Goal: Navigation & Orientation: Find specific page/section

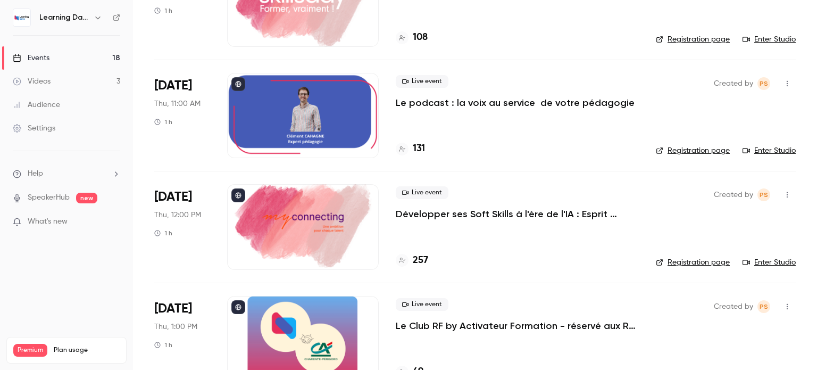
scroll to position [1606, 0]
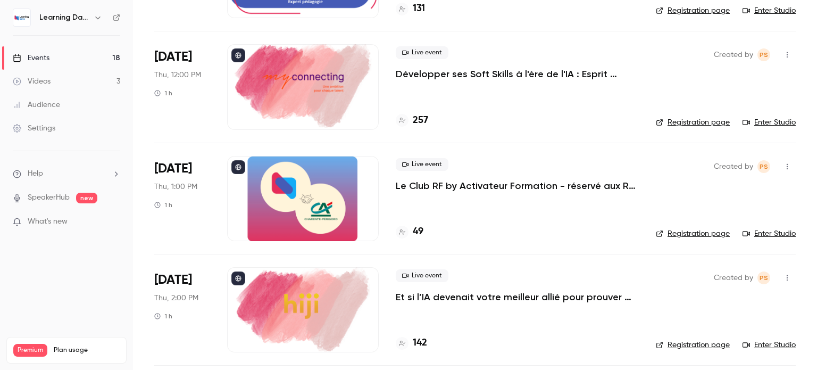
click at [468, 185] on p "Le Club RF by Activateur Formation - réservé aux RF - La formation, bien plus q…" at bounding box center [517, 185] width 243 height 13
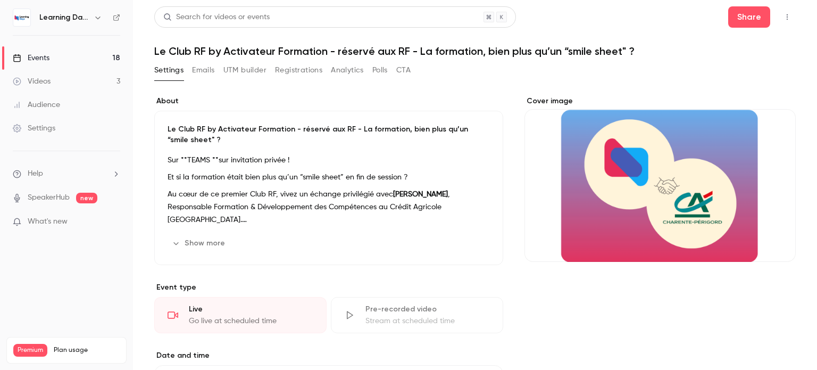
click at [215, 240] on button "Show more" at bounding box center [200, 243] width 64 height 17
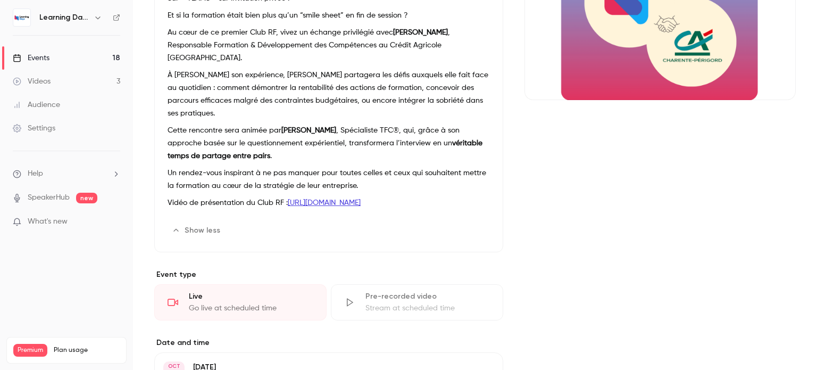
scroll to position [163, 0]
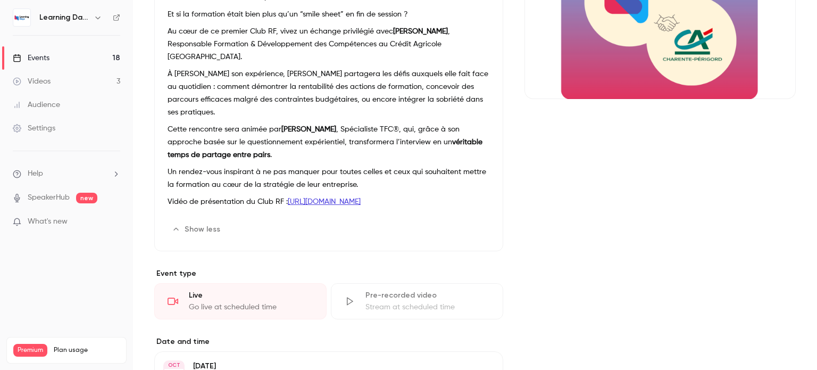
click at [344, 203] on p "Vidéo de présentation du Club RF : [URL][DOMAIN_NAME]" at bounding box center [329, 201] width 322 height 13
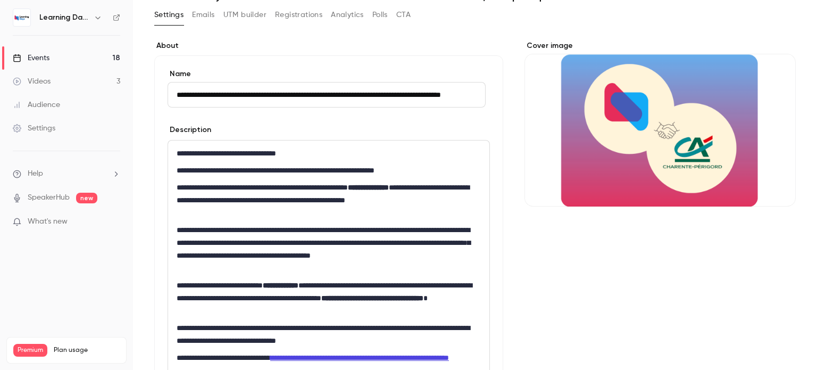
scroll to position [0, 0]
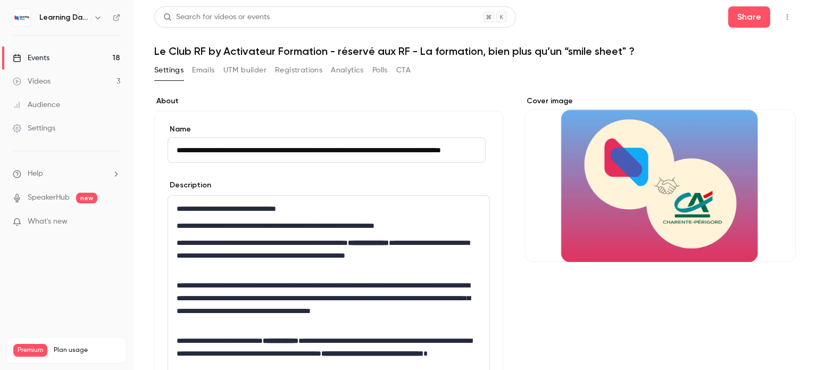
click at [403, 70] on button "CTA" at bounding box center [403, 70] width 14 height 17
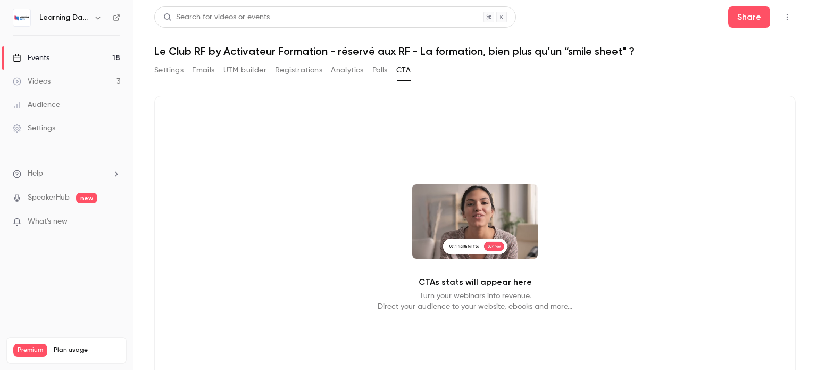
click at [36, 110] on div "Audience" at bounding box center [36, 104] width 47 height 11
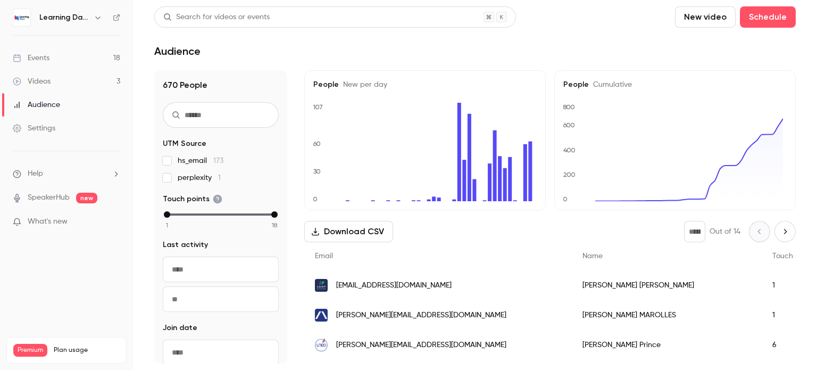
click at [39, 56] on div "Events" at bounding box center [31, 58] width 37 height 11
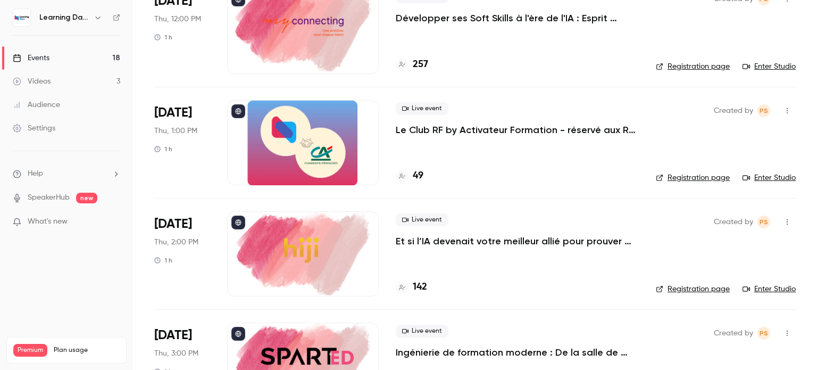
scroll to position [1663, 0]
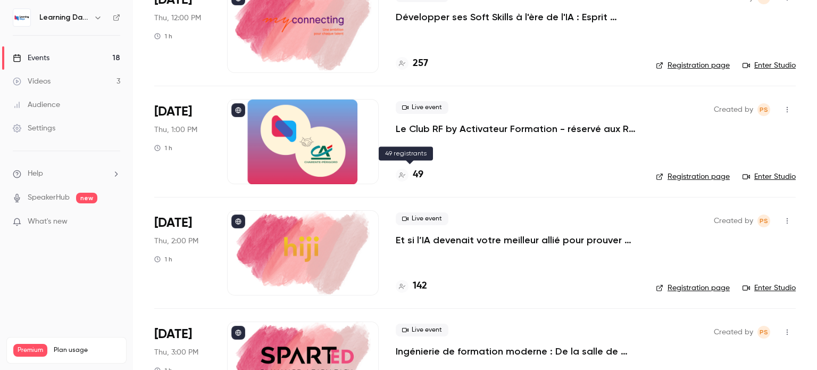
click at [417, 172] on h4 "49" at bounding box center [418, 175] width 11 height 14
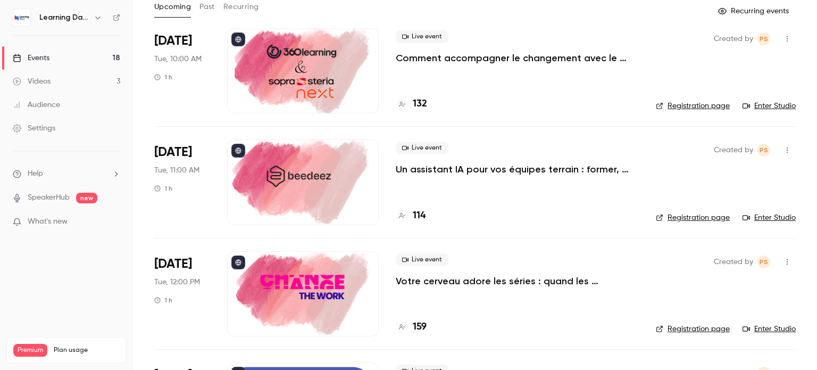
scroll to position [65, 0]
